Goal: Navigation & Orientation: Go to known website

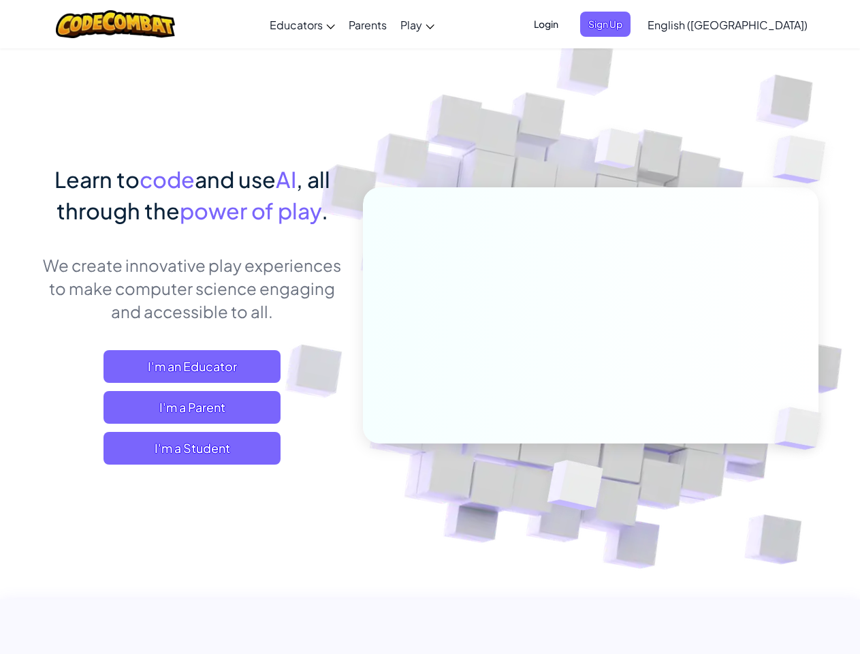
click at [566, 24] on span "Login" at bounding box center [546, 24] width 41 height 25
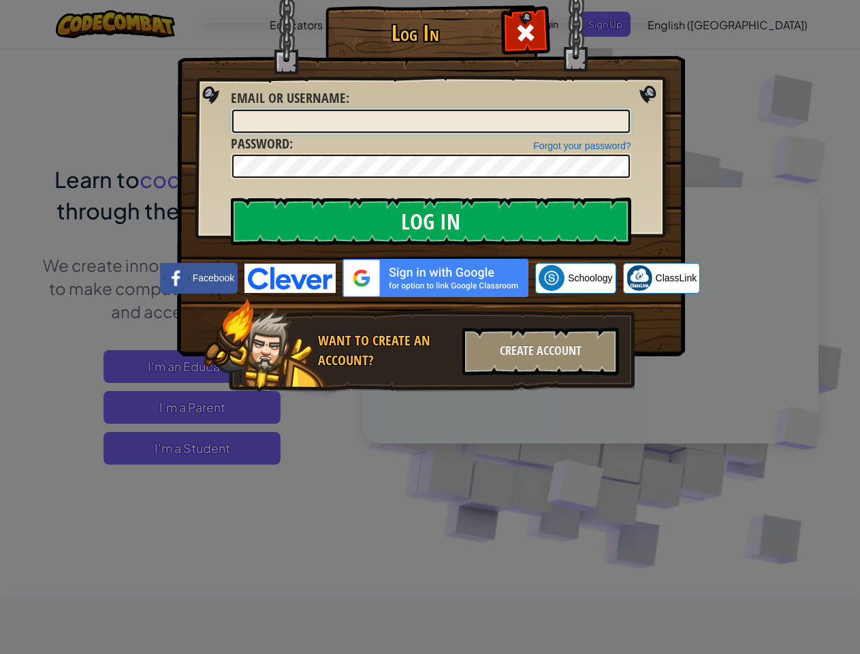
click at [628, 110] on input "Email or Username :" at bounding box center [431, 121] width 398 height 23
click at [688, 24] on div "Log In Unknown Error Email or Username : Forgot your password? Password : Log I…" at bounding box center [430, 327] width 860 height 654
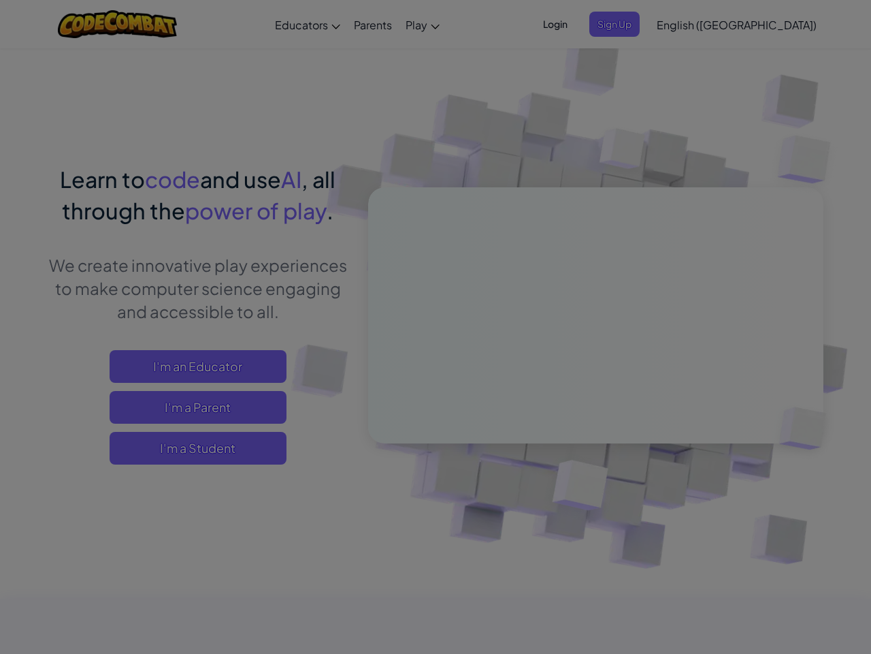
click at [688, 24] on div "Log In Unknown Error Email or Username : Forgot your password? Password : Log I…" at bounding box center [435, 327] width 871 height 654
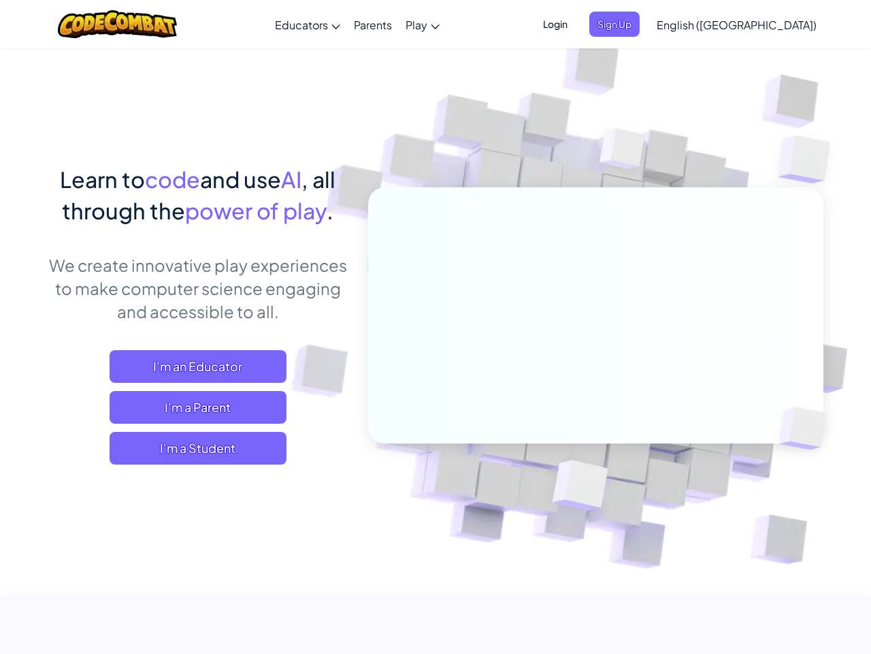
click at [761, 25] on div at bounding box center [435, 327] width 871 height 654
click at [192, 448] on span "I'm a Student" at bounding box center [198, 448] width 177 height 33
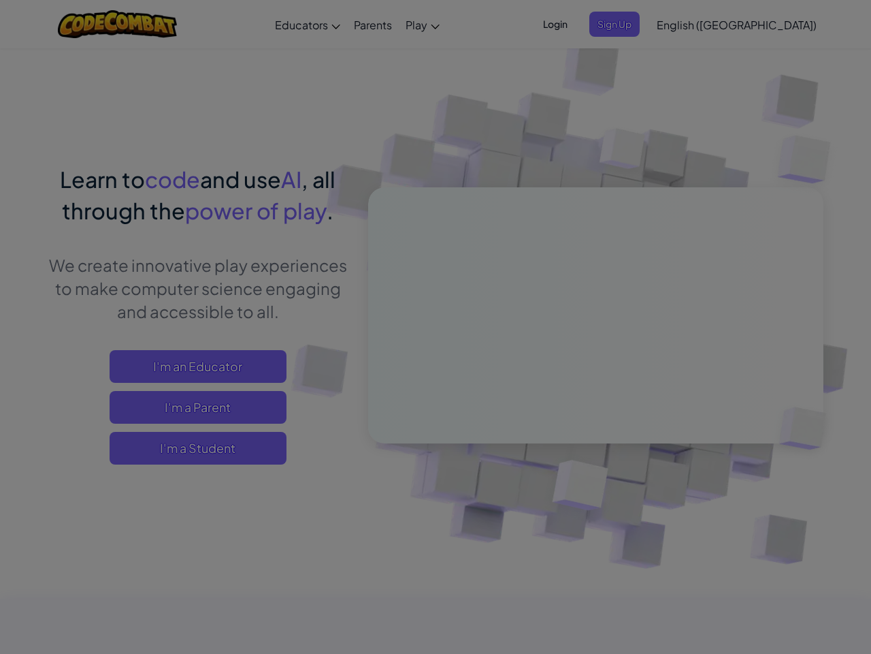
click at [0, 0] on div "Have a Class Code? Yes, I have a Class Code! Enter it here: Continue No, I don'…" at bounding box center [0, 0] width 0 height 0
